Goal: Navigation & Orientation: Find specific page/section

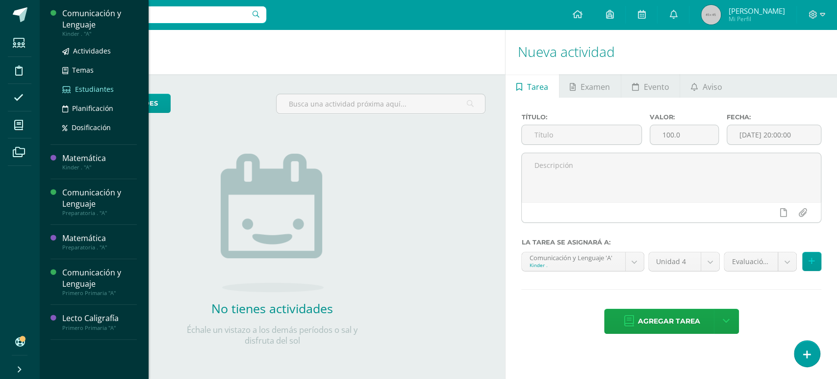
click at [98, 87] on span "Estudiantes" at bounding box center [94, 88] width 39 height 9
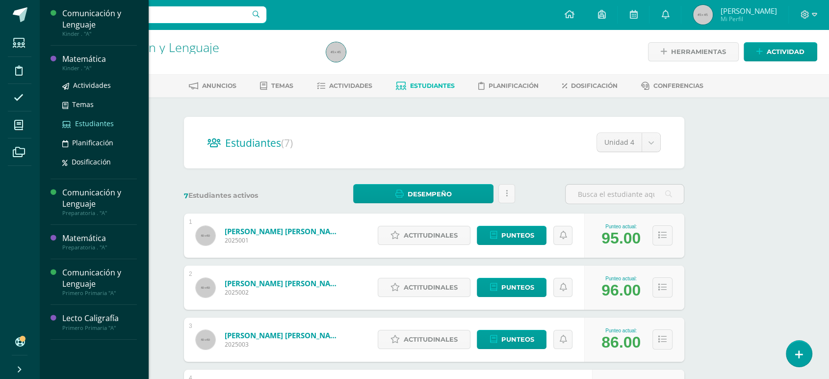
click at [82, 124] on span "Estudiantes" at bounding box center [94, 123] width 39 height 9
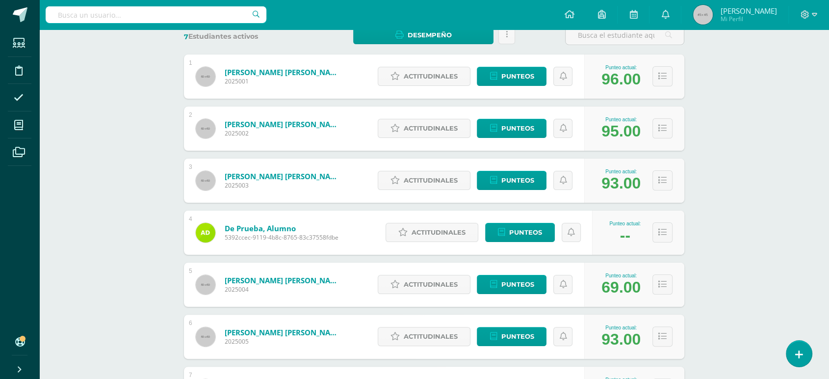
scroll to position [256, 0]
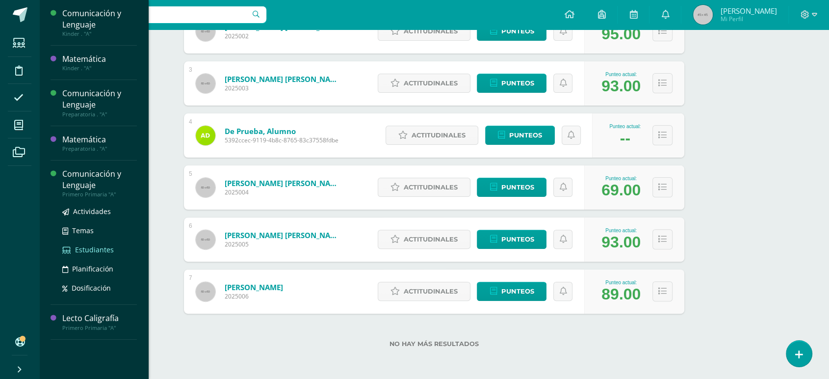
click at [90, 246] on span "Estudiantes" at bounding box center [94, 249] width 39 height 9
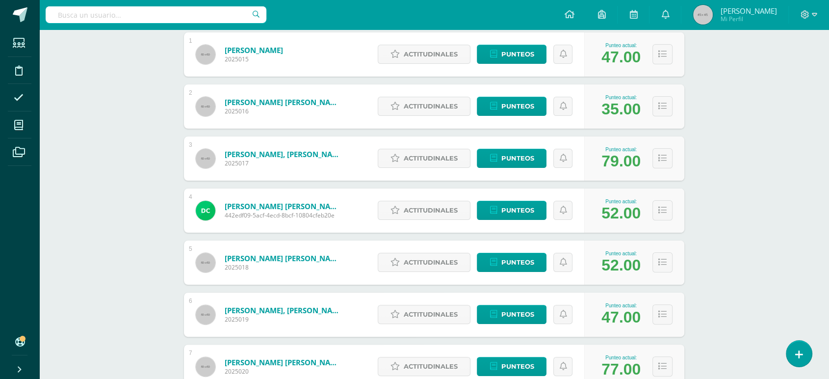
scroll to position [178, 0]
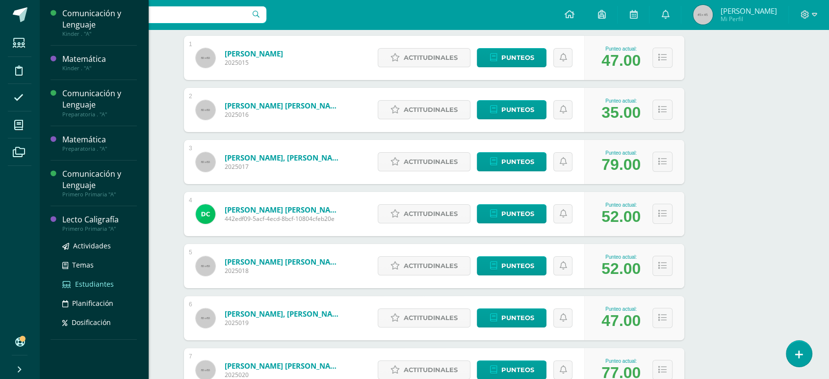
click at [99, 284] on span "Estudiantes" at bounding box center [94, 283] width 39 height 9
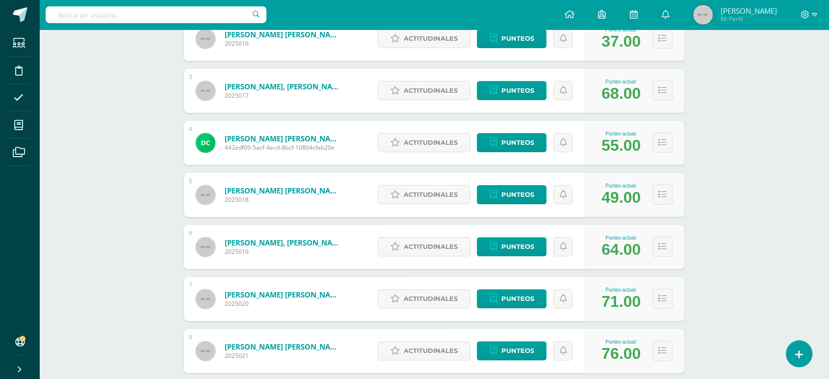
scroll to position [251, 0]
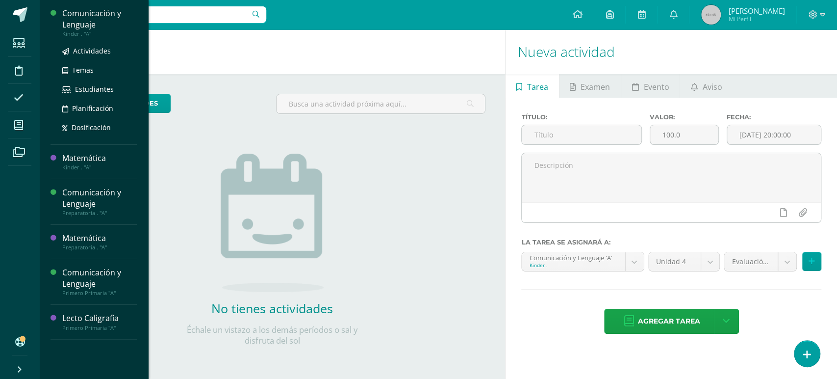
click at [102, 25] on div "Comunicación y Lenguaje" at bounding box center [99, 19] width 75 height 23
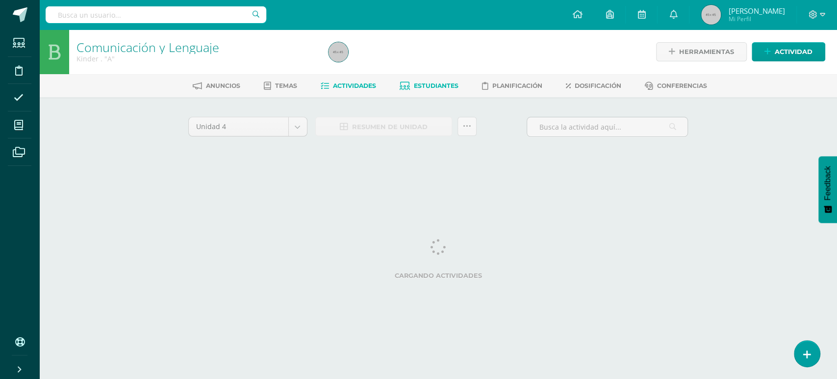
click at [426, 88] on span "Estudiantes" at bounding box center [436, 85] width 45 height 7
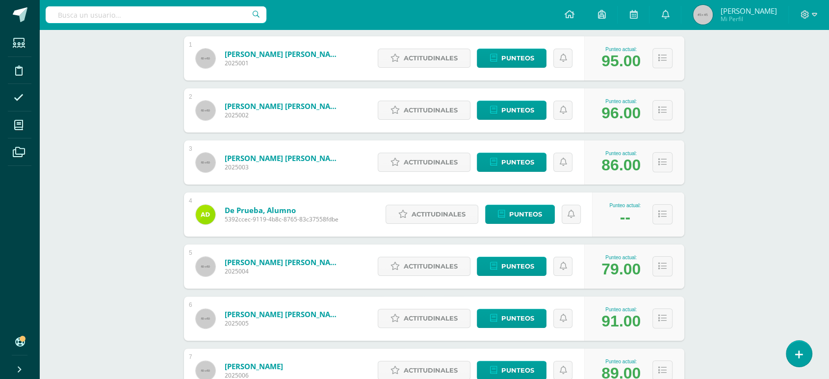
scroll to position [176, 0]
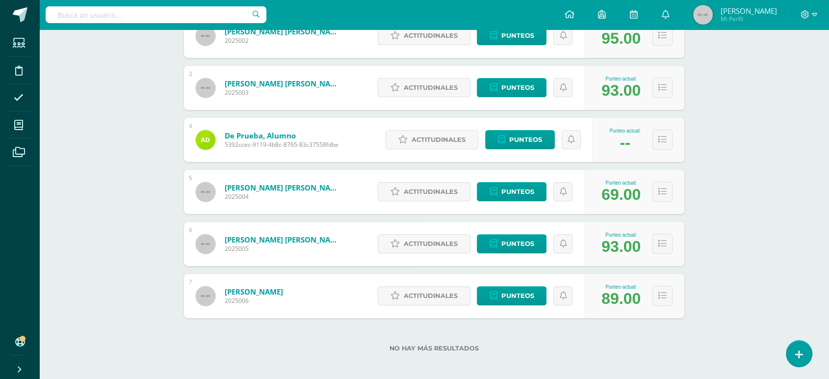
scroll to position [256, 0]
